Goal: Complete application form

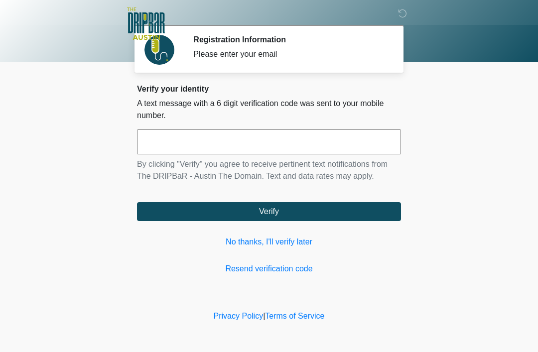
click at [295, 243] on link "No thanks, I'll verify later" at bounding box center [269, 242] width 264 height 12
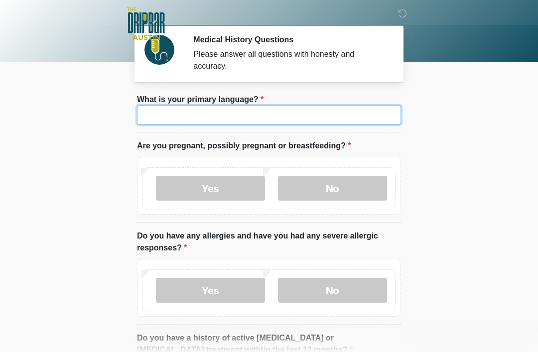
click at [266, 109] on input "What is your primary language?" at bounding box center [269, 115] width 264 height 19
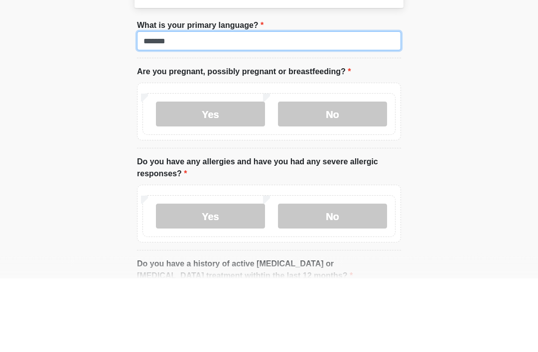
type input "*******"
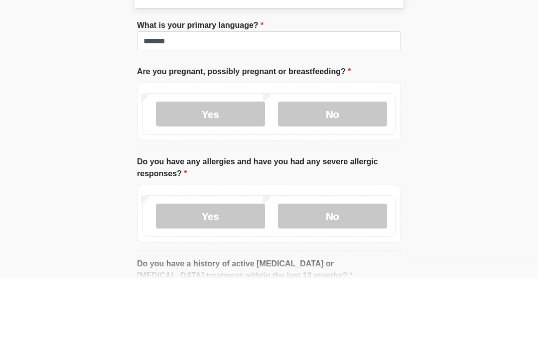
click at [353, 176] on label "No" at bounding box center [332, 188] width 109 height 25
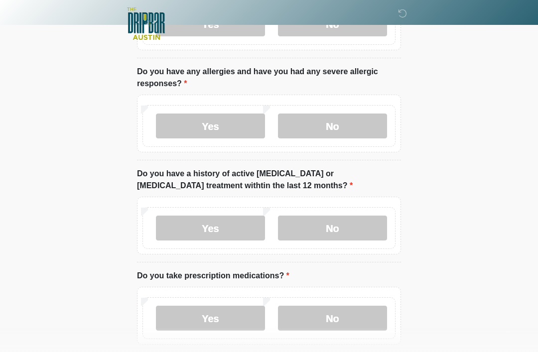
scroll to position [165, 0]
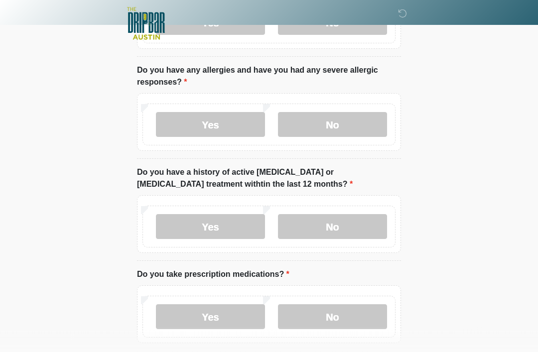
click at [339, 126] on label "No" at bounding box center [332, 125] width 109 height 25
click at [347, 223] on label "No" at bounding box center [332, 226] width 109 height 25
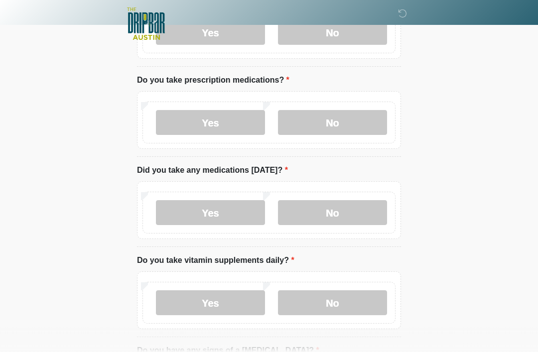
scroll to position [369, 0]
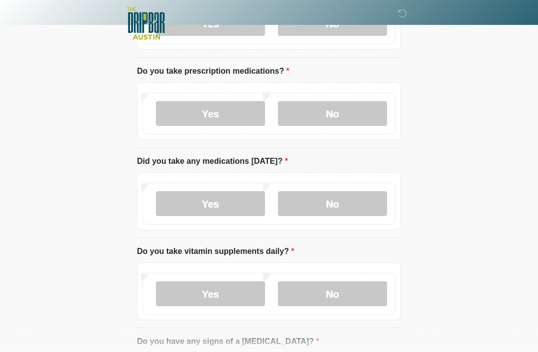
click at [227, 113] on label "Yes" at bounding box center [210, 114] width 109 height 25
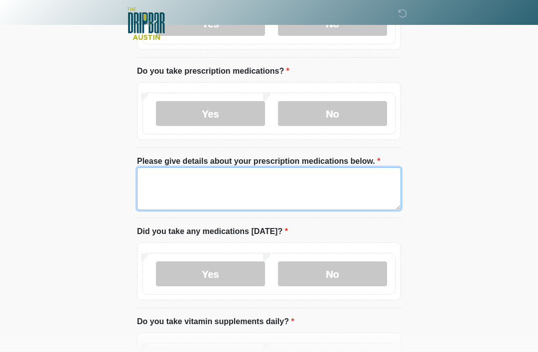
click at [207, 173] on textarea "Please give details about your prescription medications below." at bounding box center [269, 188] width 264 height 43
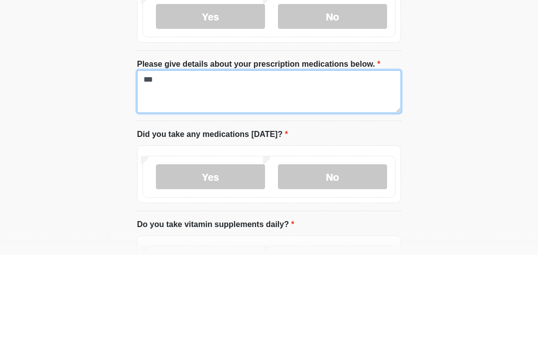
type textarea "***"
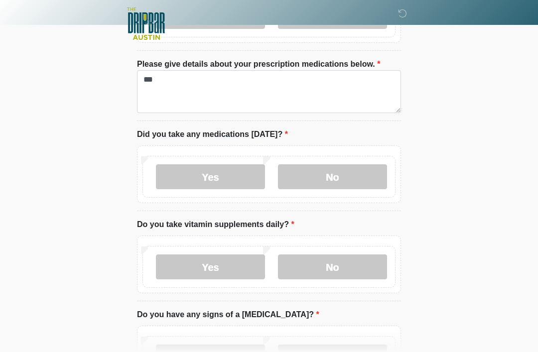
click at [338, 174] on label "No" at bounding box center [332, 176] width 109 height 25
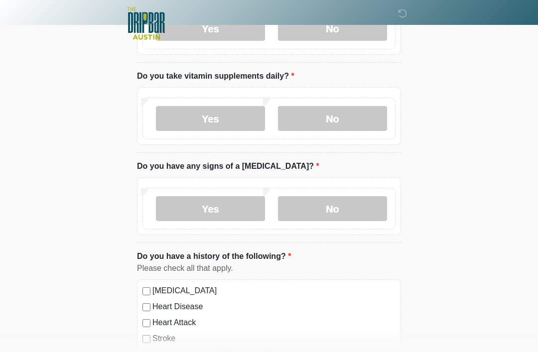
scroll to position [618, 0]
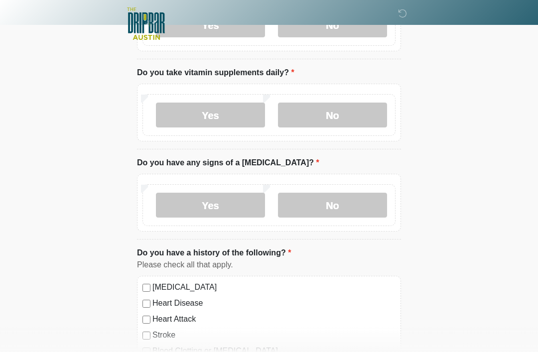
click at [336, 110] on label "No" at bounding box center [332, 115] width 109 height 25
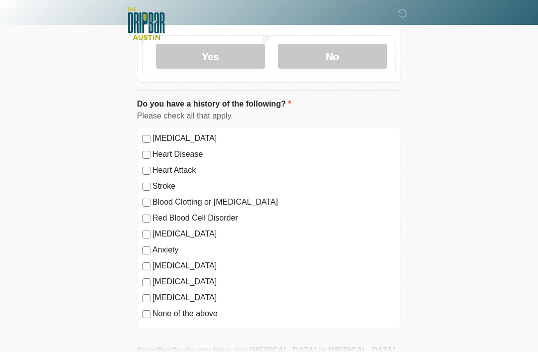
scroll to position [769, 0]
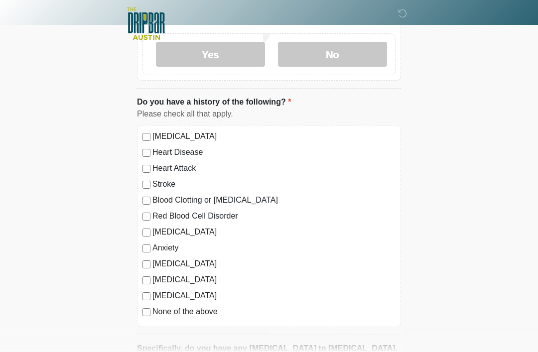
click at [340, 49] on label "No" at bounding box center [332, 54] width 109 height 25
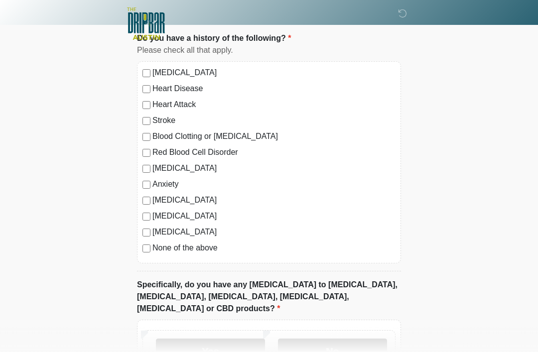
scroll to position [900, 0]
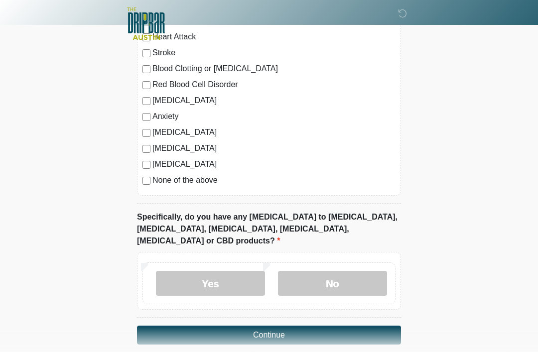
click at [337, 271] on label "No" at bounding box center [332, 283] width 109 height 25
click at [273, 326] on button "Continue" at bounding box center [269, 335] width 264 height 19
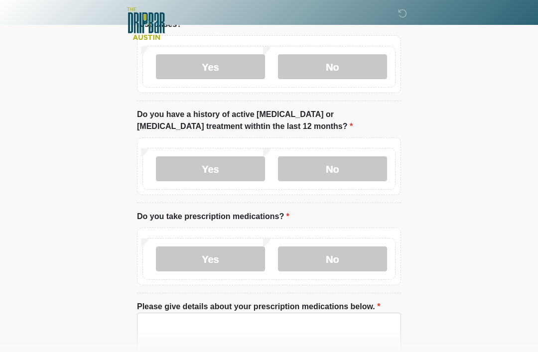
scroll to position [0, 0]
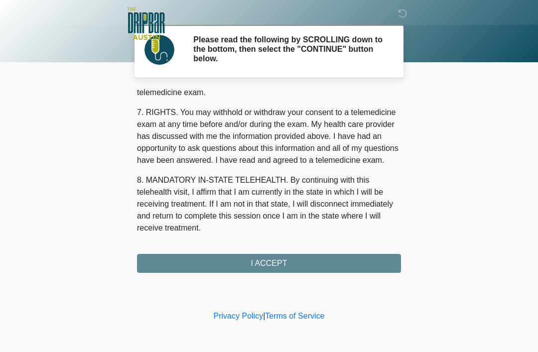
click at [276, 259] on button "I ACCEPT" at bounding box center [269, 263] width 264 height 19
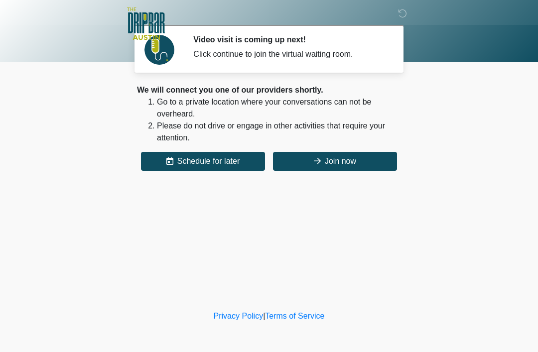
click at [336, 162] on button "Join now" at bounding box center [335, 161] width 124 height 19
